Goal: Task Accomplishment & Management: Manage account settings

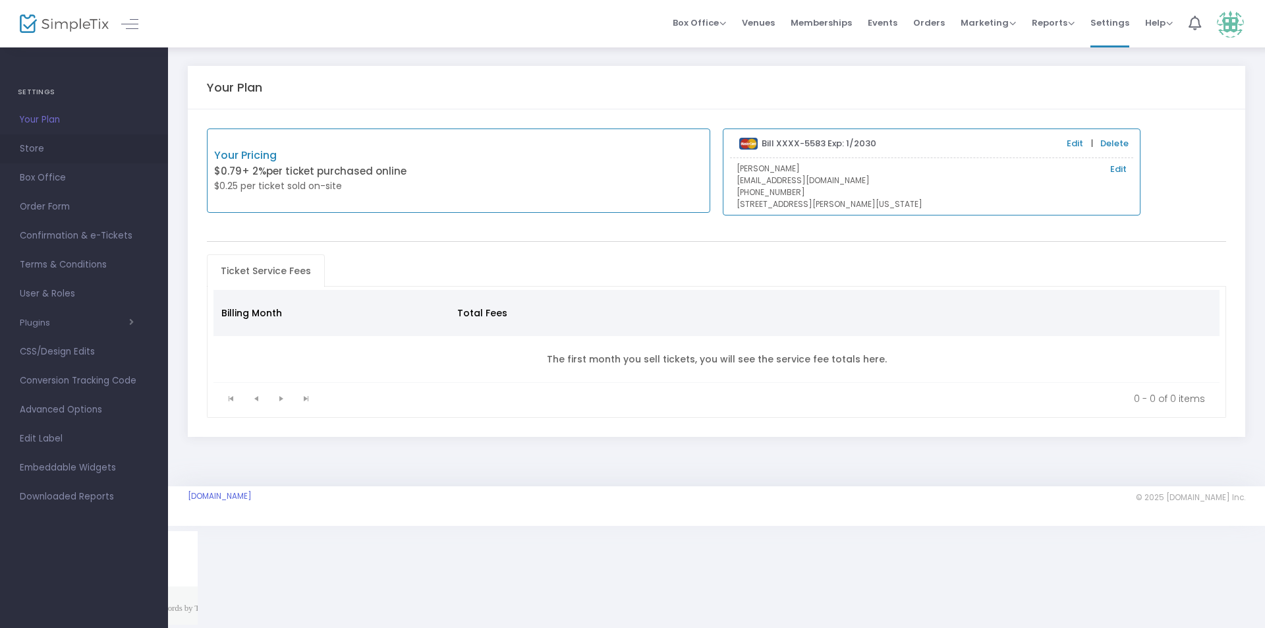
click at [38, 146] on span "Store" at bounding box center [84, 148] width 128 height 17
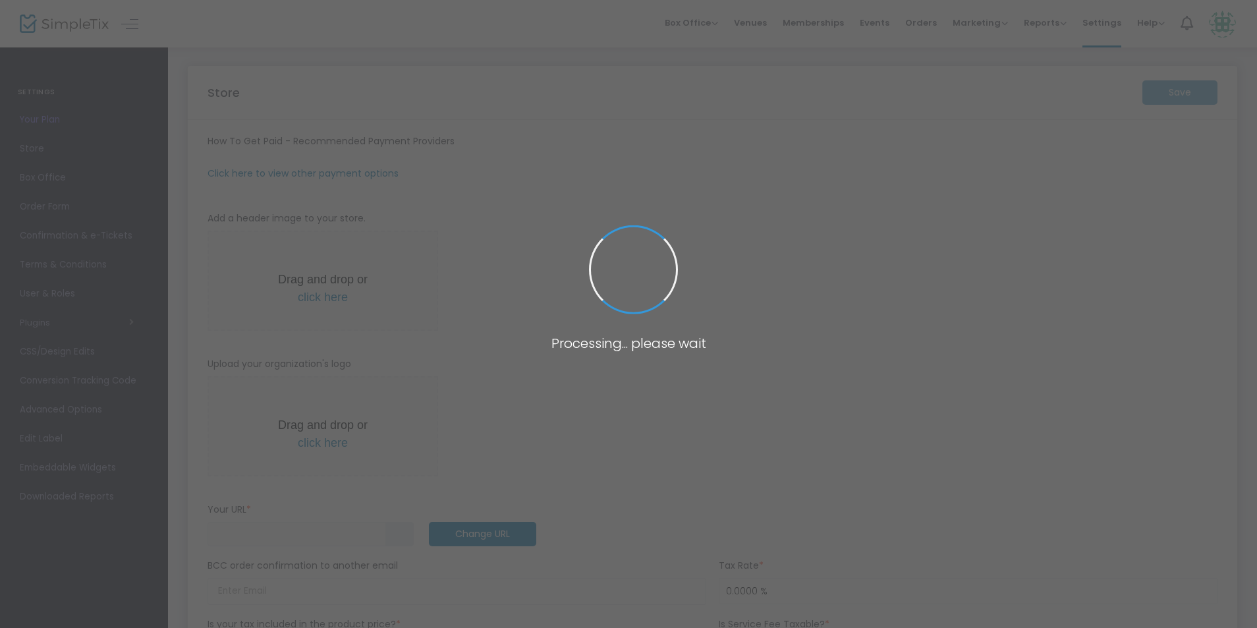
type input "[URL]"
type input "[EMAIL_ADDRESS][DOMAIN_NAME]"
type input "0.0600 %"
radio input "true"
radio input "false"
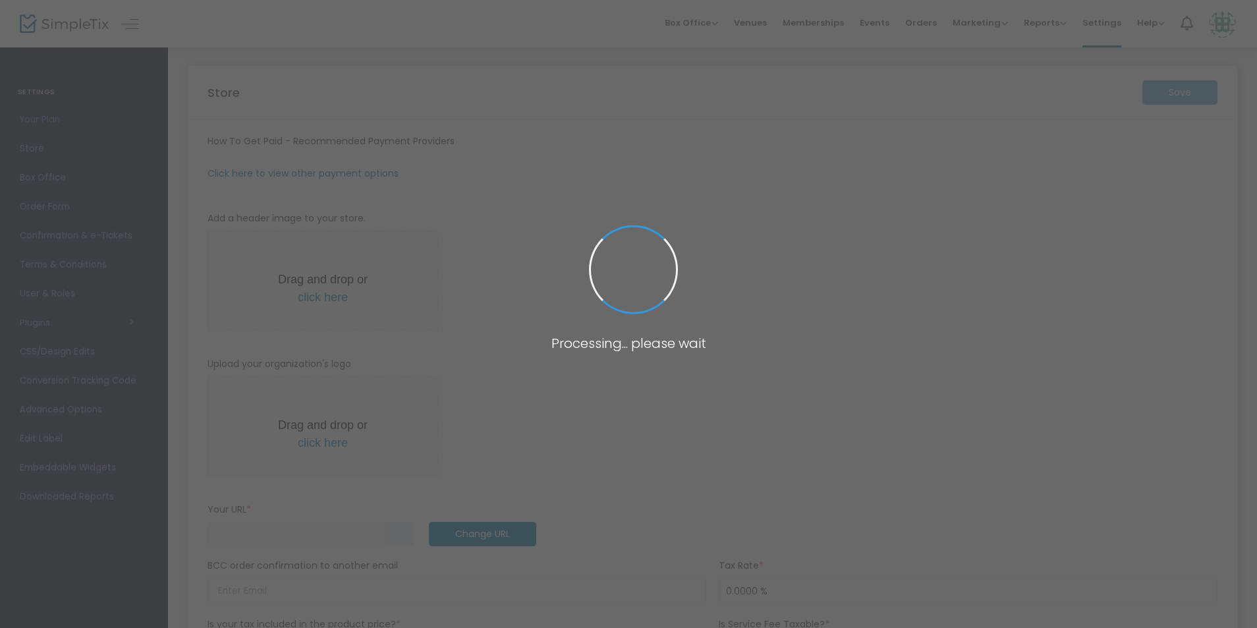
radio input "true"
type input "9:00 PM"
type input "The Opportunity Station. LLC"
type input "[PHONE_NUMBER]"
type input "[EMAIL_ADDRESS][DOMAIN_NAME]"
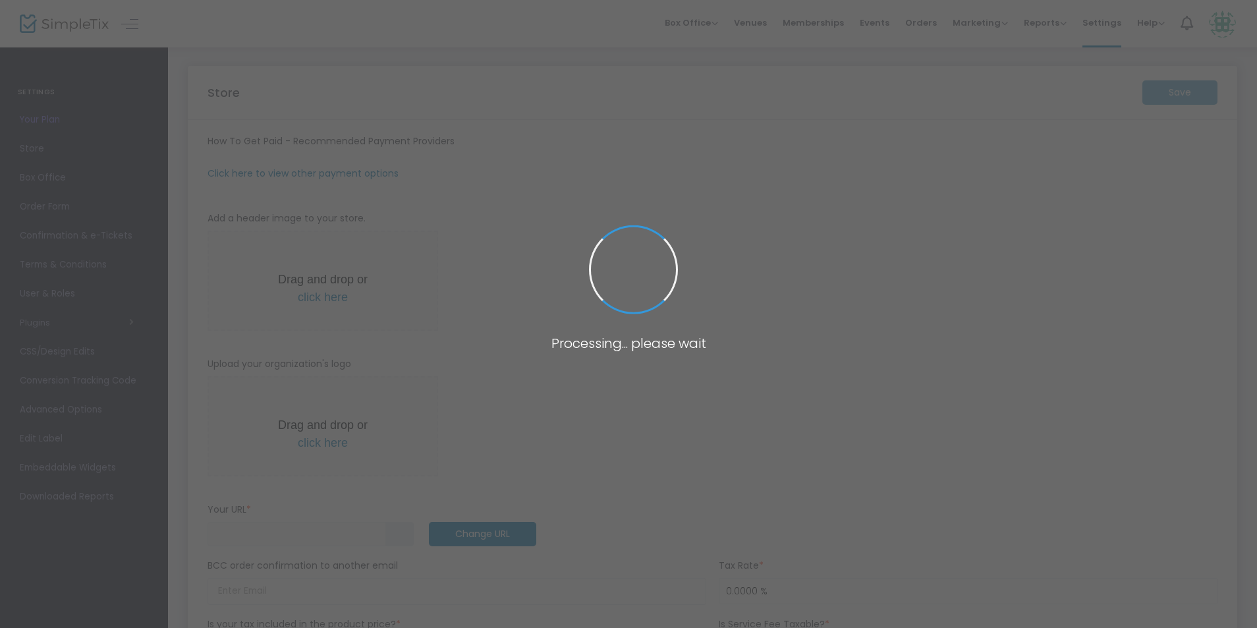
type input "[DOMAIN_NAME]"
type input "crystalclearcomedy"
type input "(UTC-05:00) Eastern Time ([GEOGRAPHIC_DATA] & [GEOGRAPHIC_DATA])"
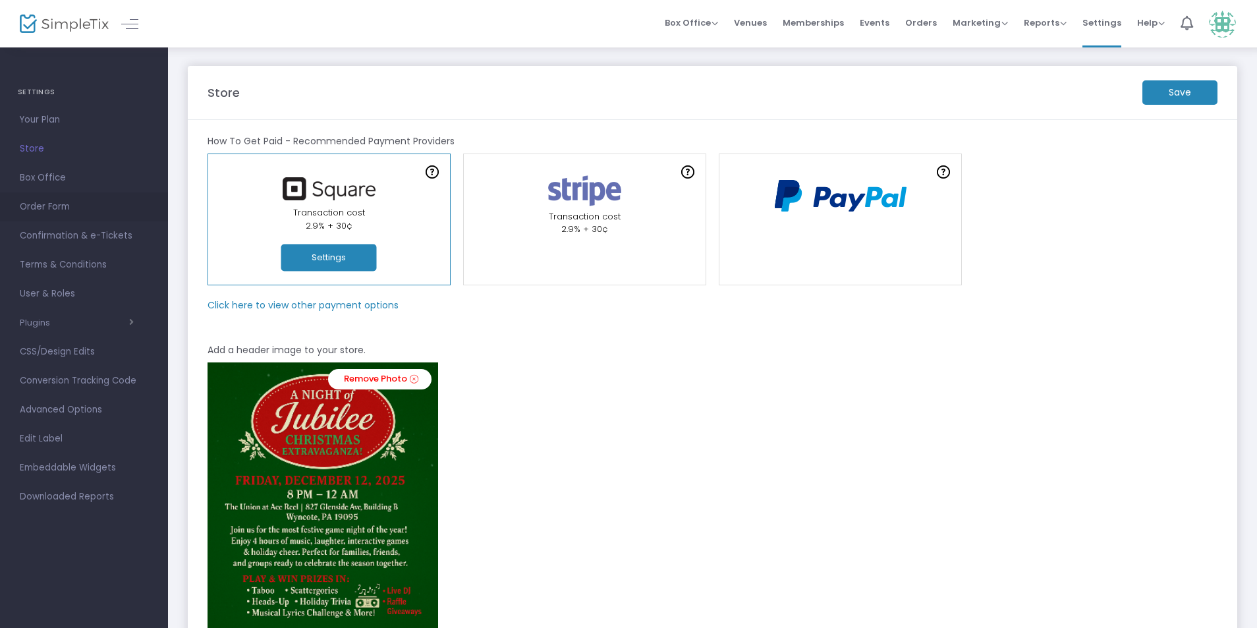
click at [36, 204] on span "Order Form" at bounding box center [84, 206] width 128 height 17
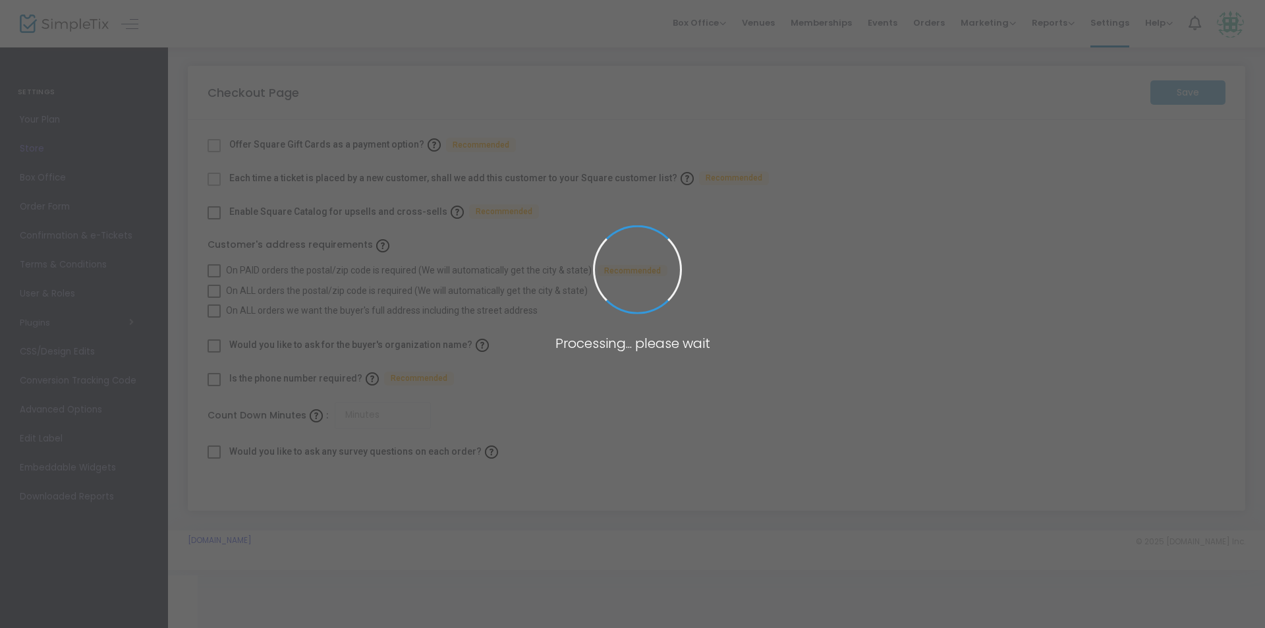
checkbox input "true"
type input "45"
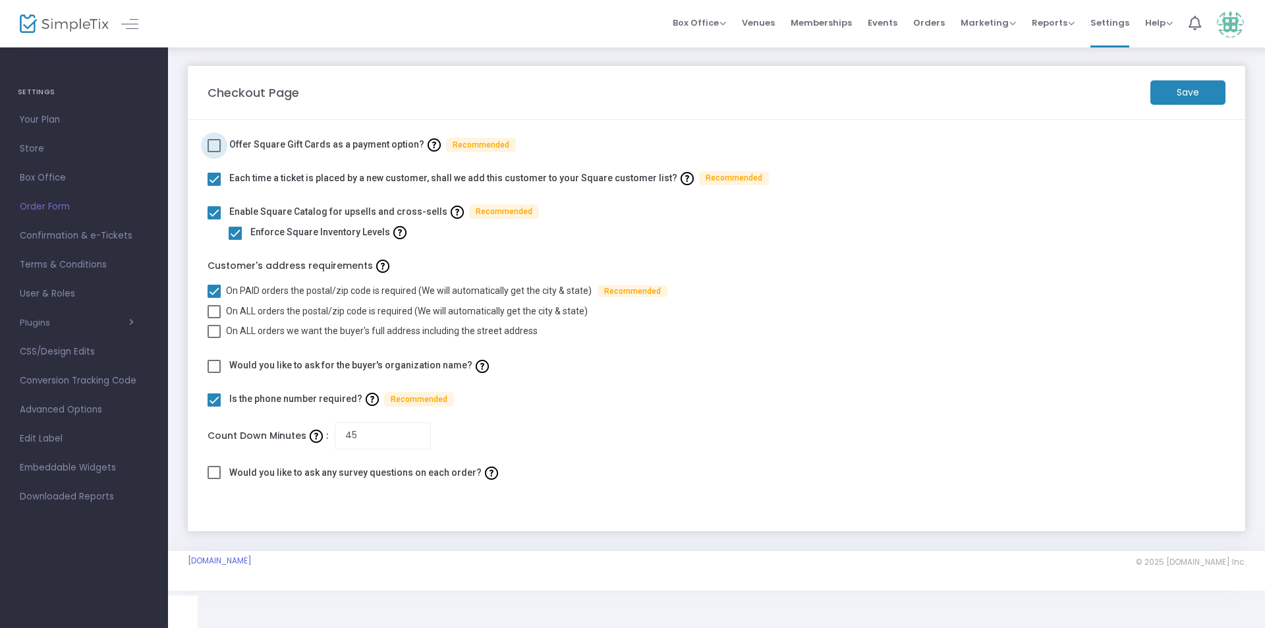
click at [216, 142] on span at bounding box center [214, 145] width 13 height 13
click at [214, 152] on input "checkbox" at bounding box center [213, 152] width 1 height 1
checkbox input "true"
click at [1176, 90] on m-button "Save" at bounding box center [1187, 92] width 75 height 24
click at [91, 233] on span "Confirmation & e-Tickets" at bounding box center [84, 235] width 128 height 17
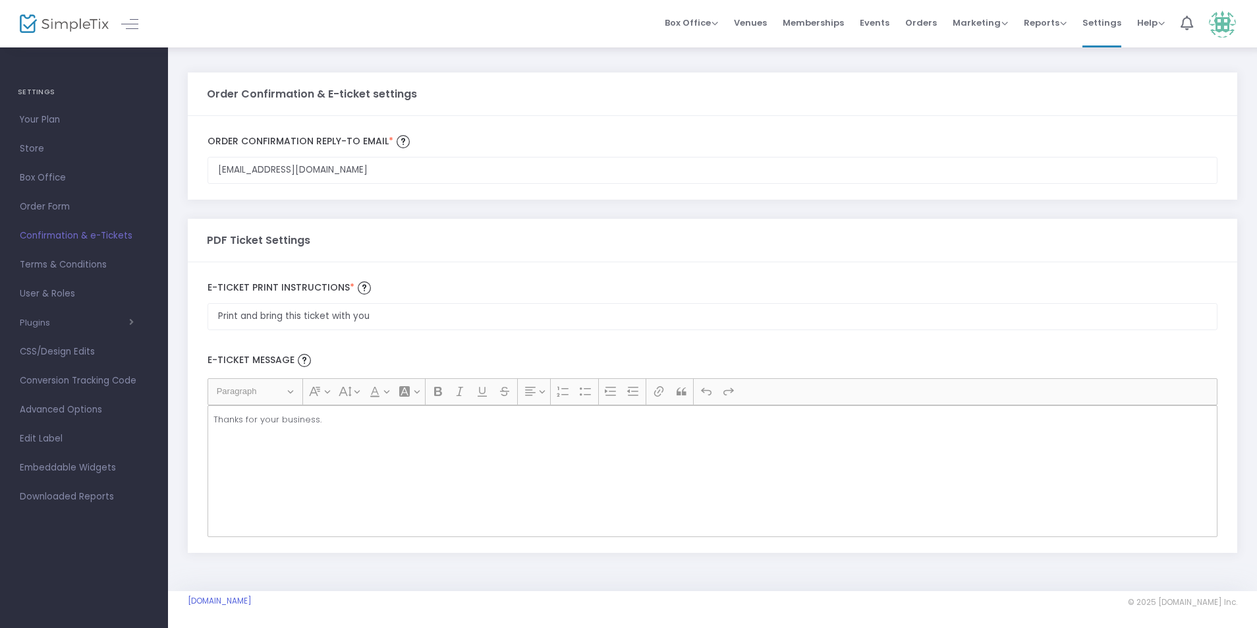
click at [316, 422] on p "Thanks for your business." at bounding box center [712, 419] width 998 height 13
click at [273, 419] on p "Thanks for your business." at bounding box center [712, 419] width 998 height 13
click at [326, 420] on p "Thanks for your business." at bounding box center [712, 419] width 998 height 13
